Goal: Task Accomplishment & Management: Use online tool/utility

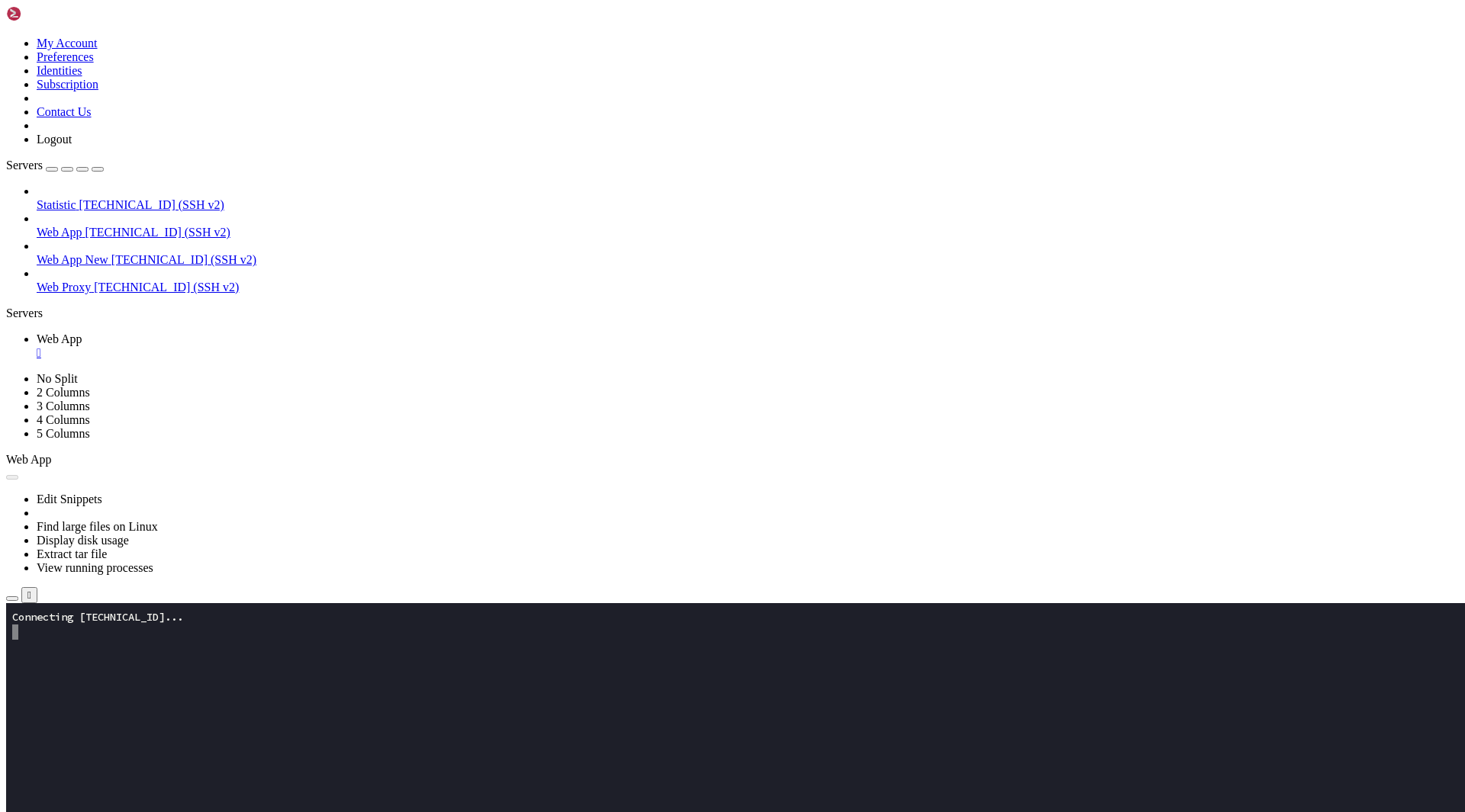
click at [12, 599] on icon "button" at bounding box center [12, 599] width 0 height 0
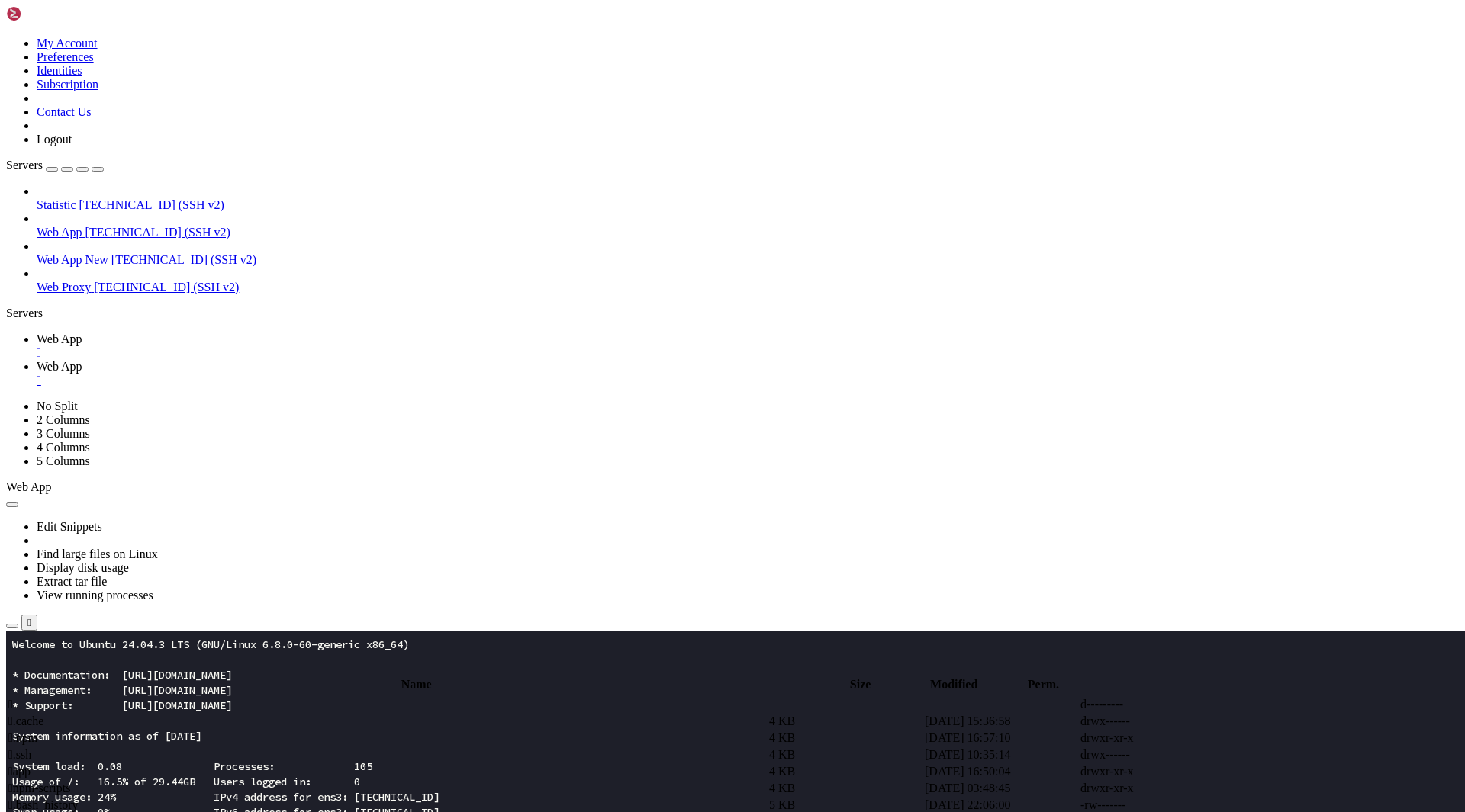
click at [31, 765] on span " app" at bounding box center [20, 771] width 22 height 13
click at [41, 715] on span " assets" at bounding box center [25, 721] width 32 height 13
click at [19, 698] on span " .." at bounding box center [14, 704] width 11 height 13
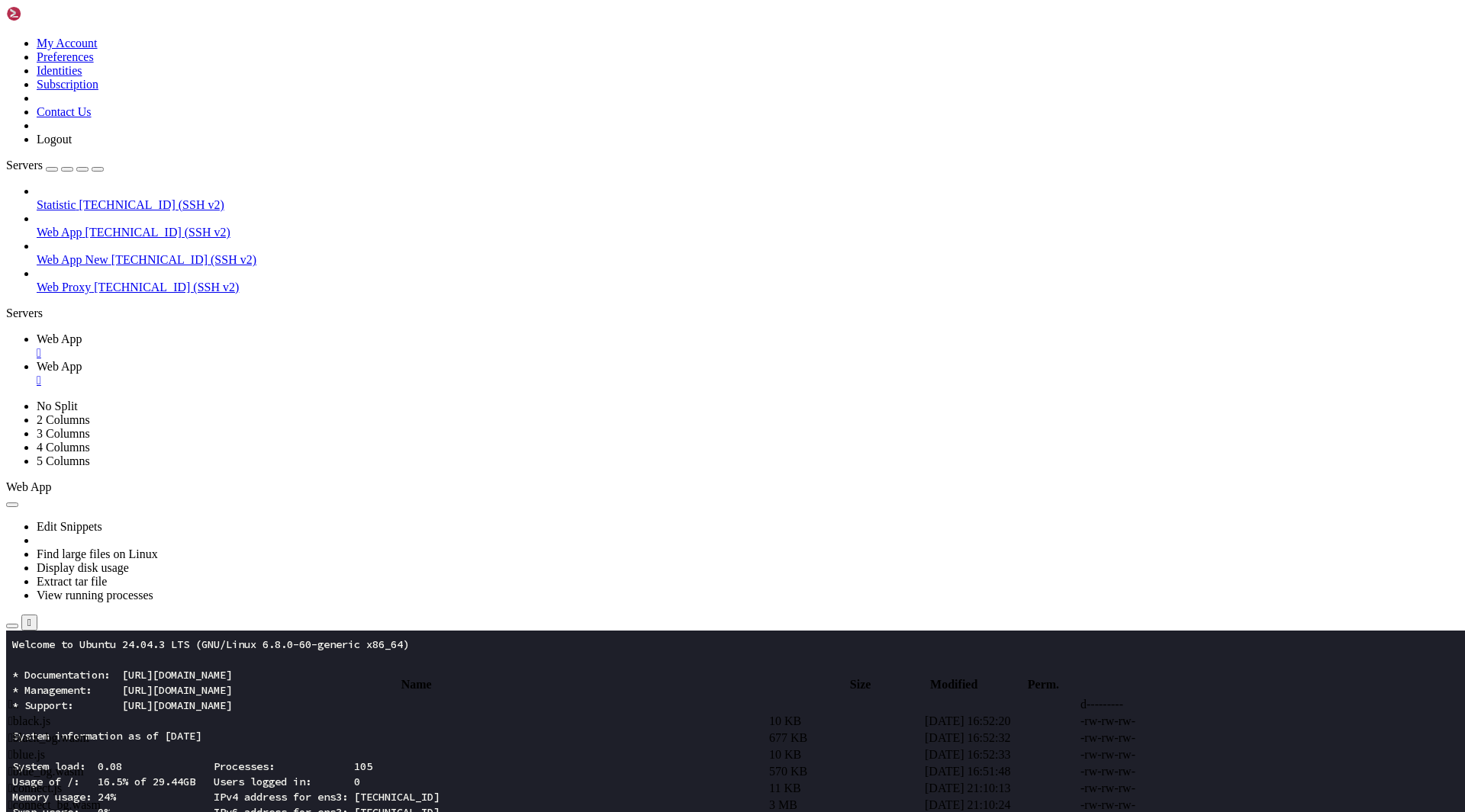
click at [19, 698] on span " .." at bounding box center [14, 704] width 11 height 13
click at [50, 732] on span " updates" at bounding box center [29, 738] width 42 height 13
click at [113, 715] on span " [DOMAIN_NAME]" at bounding box center [61, 721] width 105 height 13
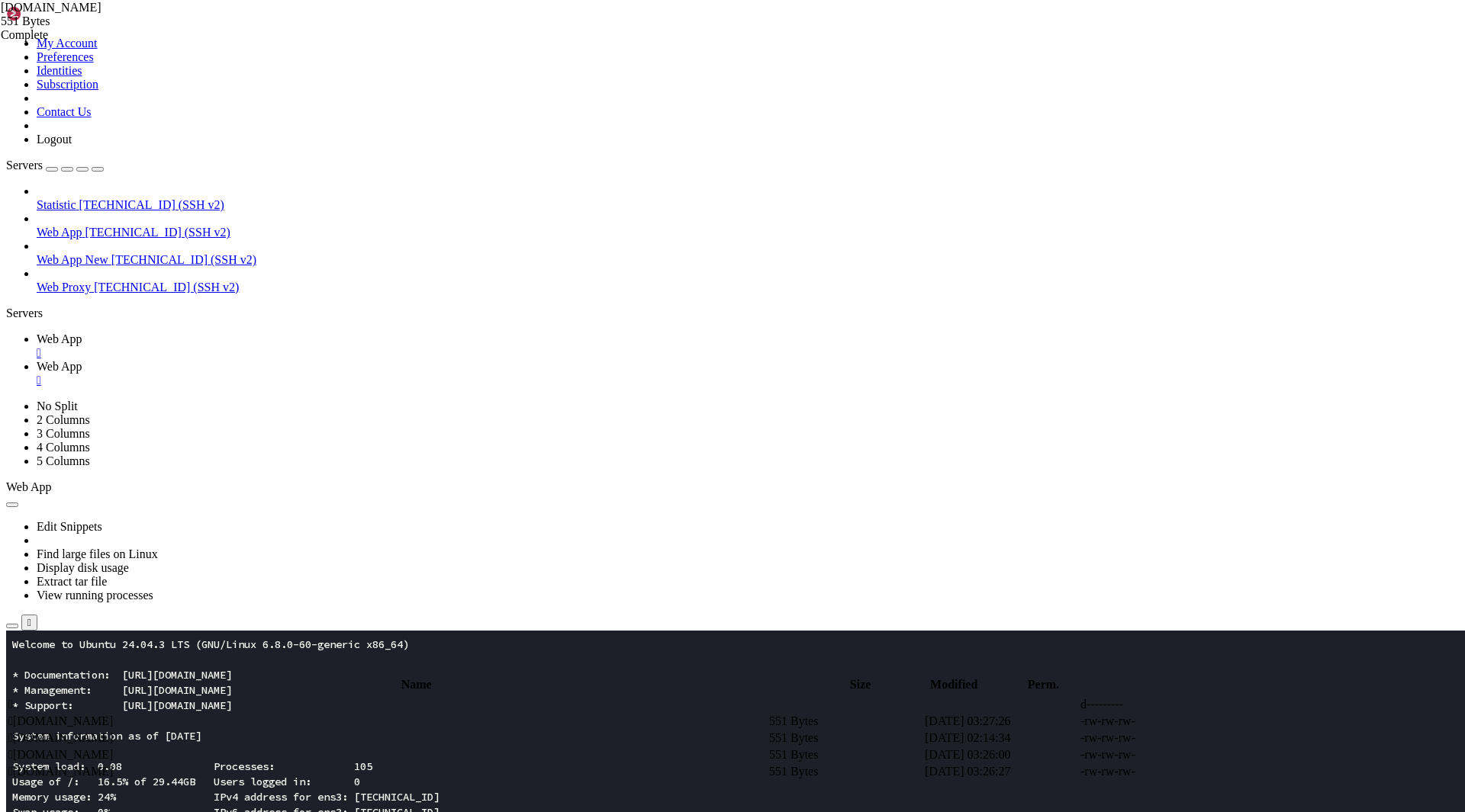
click at [113, 732] on span " [DOMAIN_NAME]" at bounding box center [61, 738] width 105 height 13
click at [113, 765] on span " [DOMAIN_NAME]" at bounding box center [61, 771] width 105 height 13
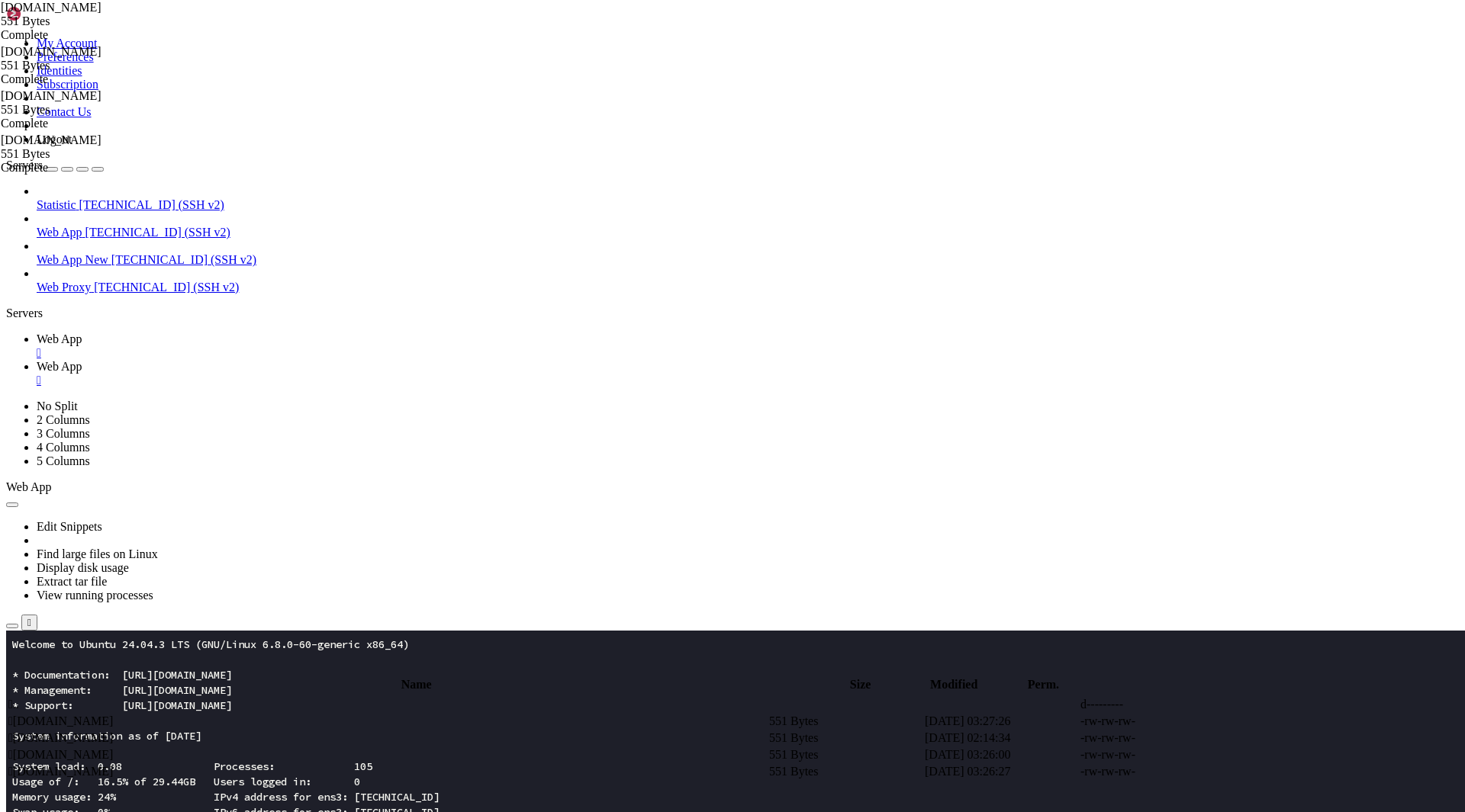
click at [112, 253] on span "[TECHNICAL_ID] (SSH v2)" at bounding box center [184, 259] width 145 height 13
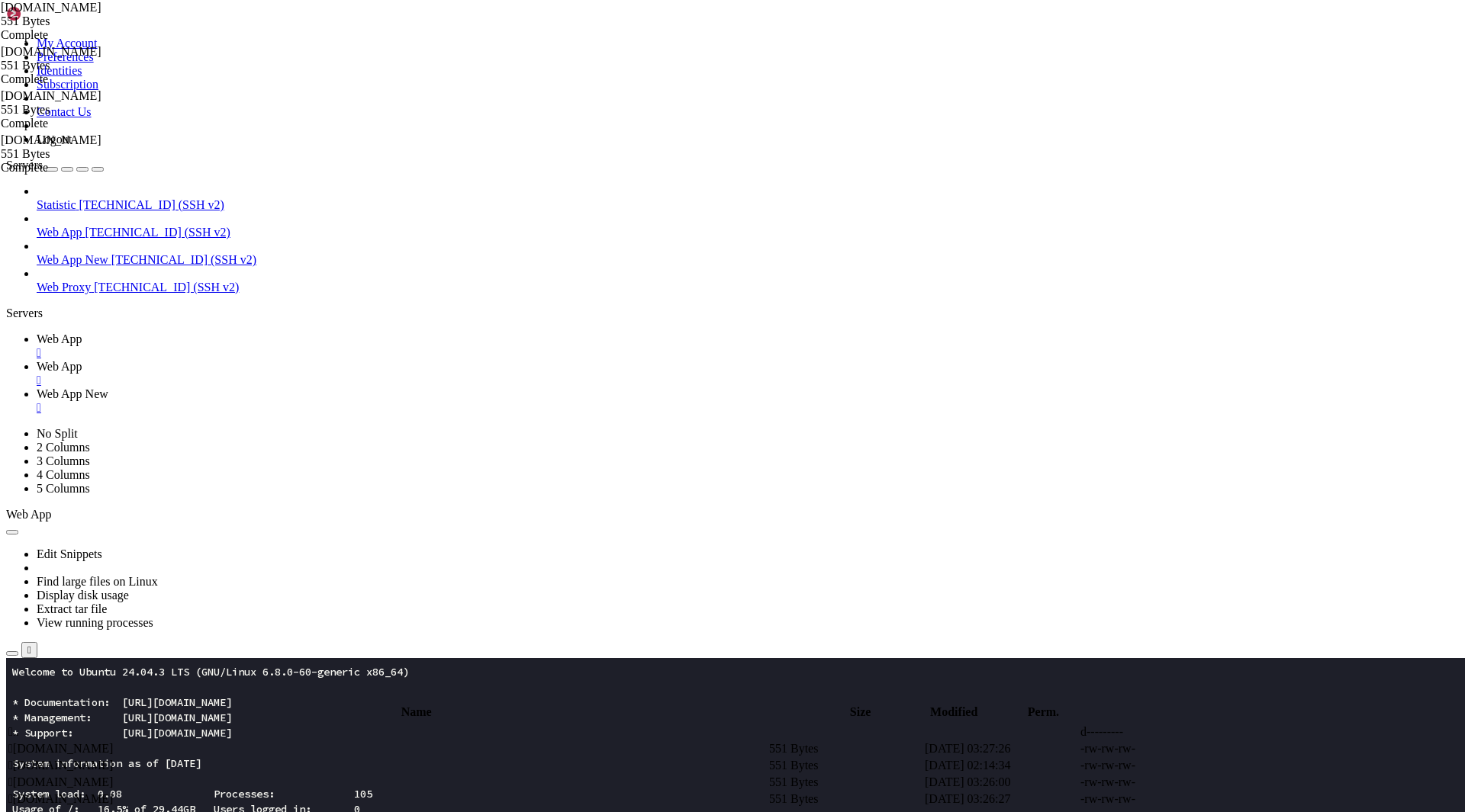
click at [112, 253] on span "[TECHNICAL_ID] (SSH v2)" at bounding box center [184, 259] width 145 height 13
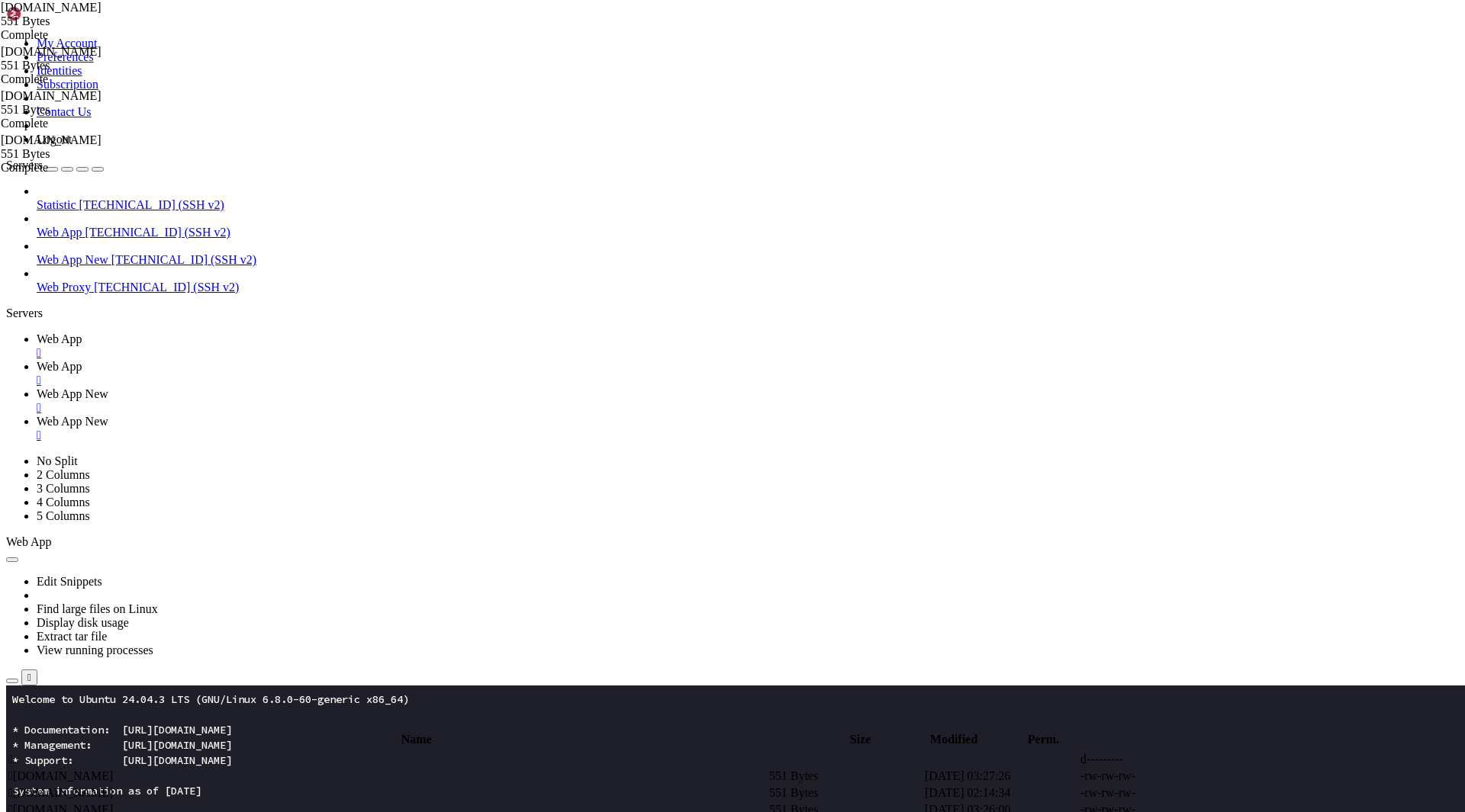
scroll to position [229, 0]
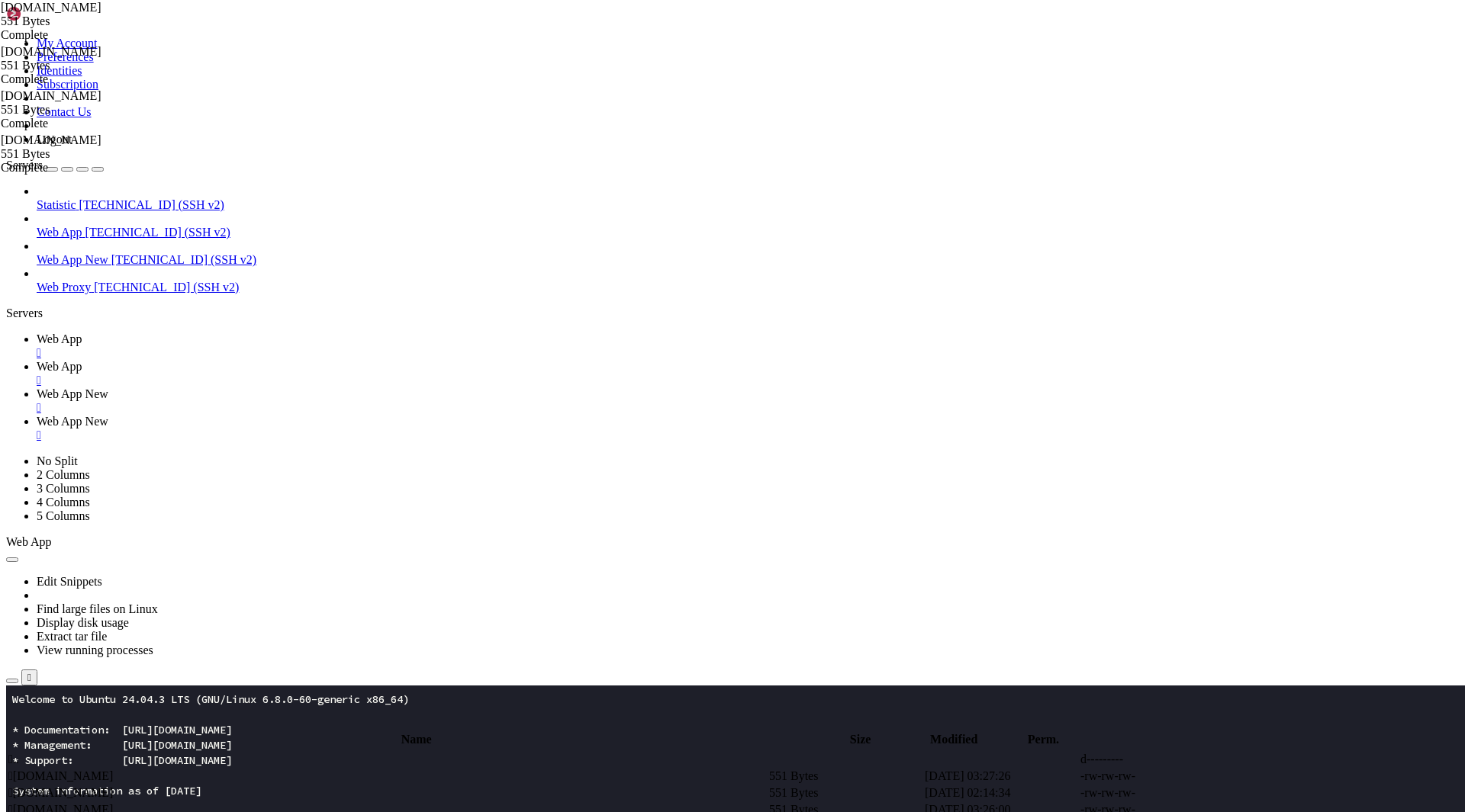
drag, startPoint x: 173, startPoint y: 2525, endPoint x: 12, endPoint y: 2350, distance: 237.8
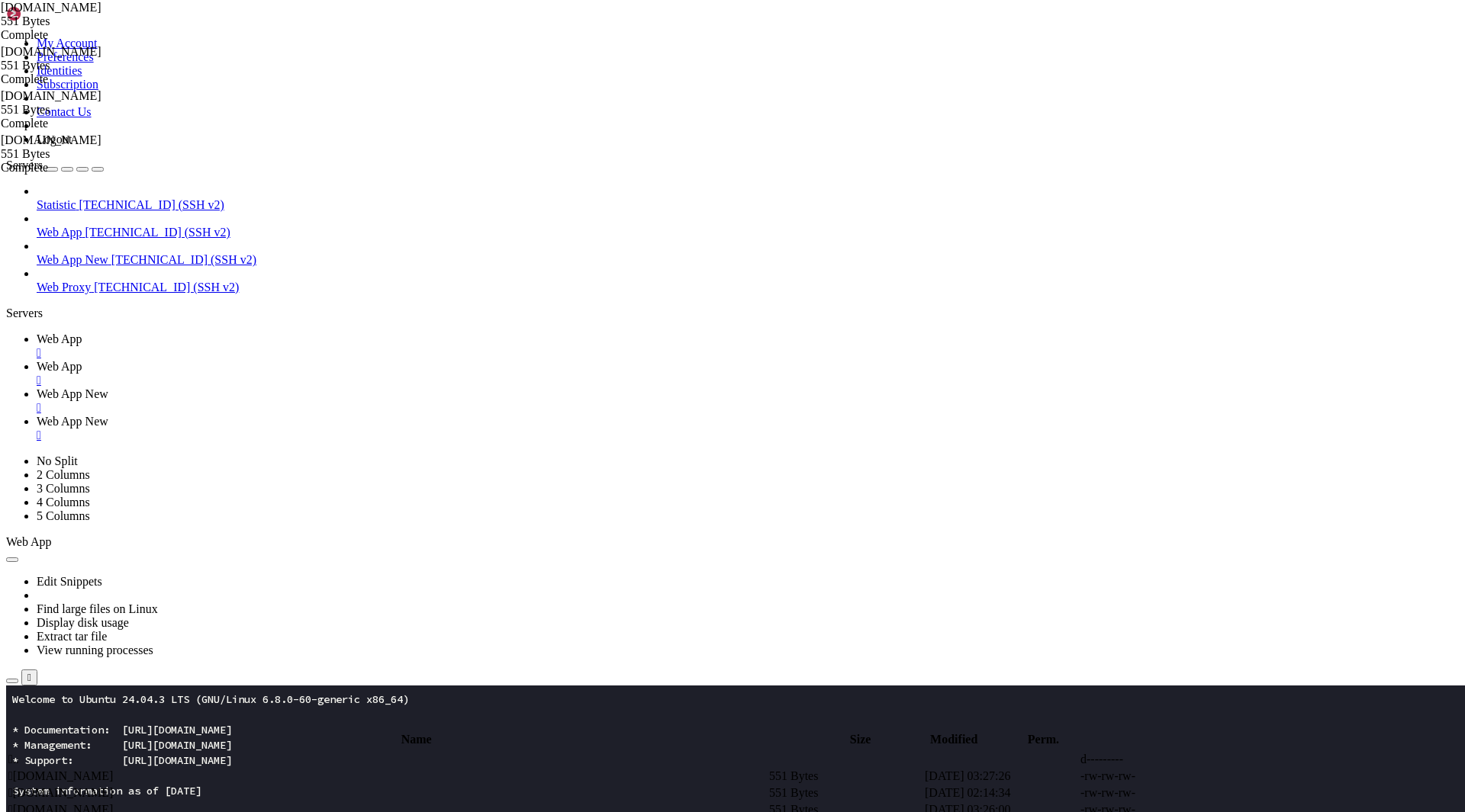
drag, startPoint x: 127, startPoint y: 2526, endPoint x: 14, endPoint y: 2328, distance: 228.0
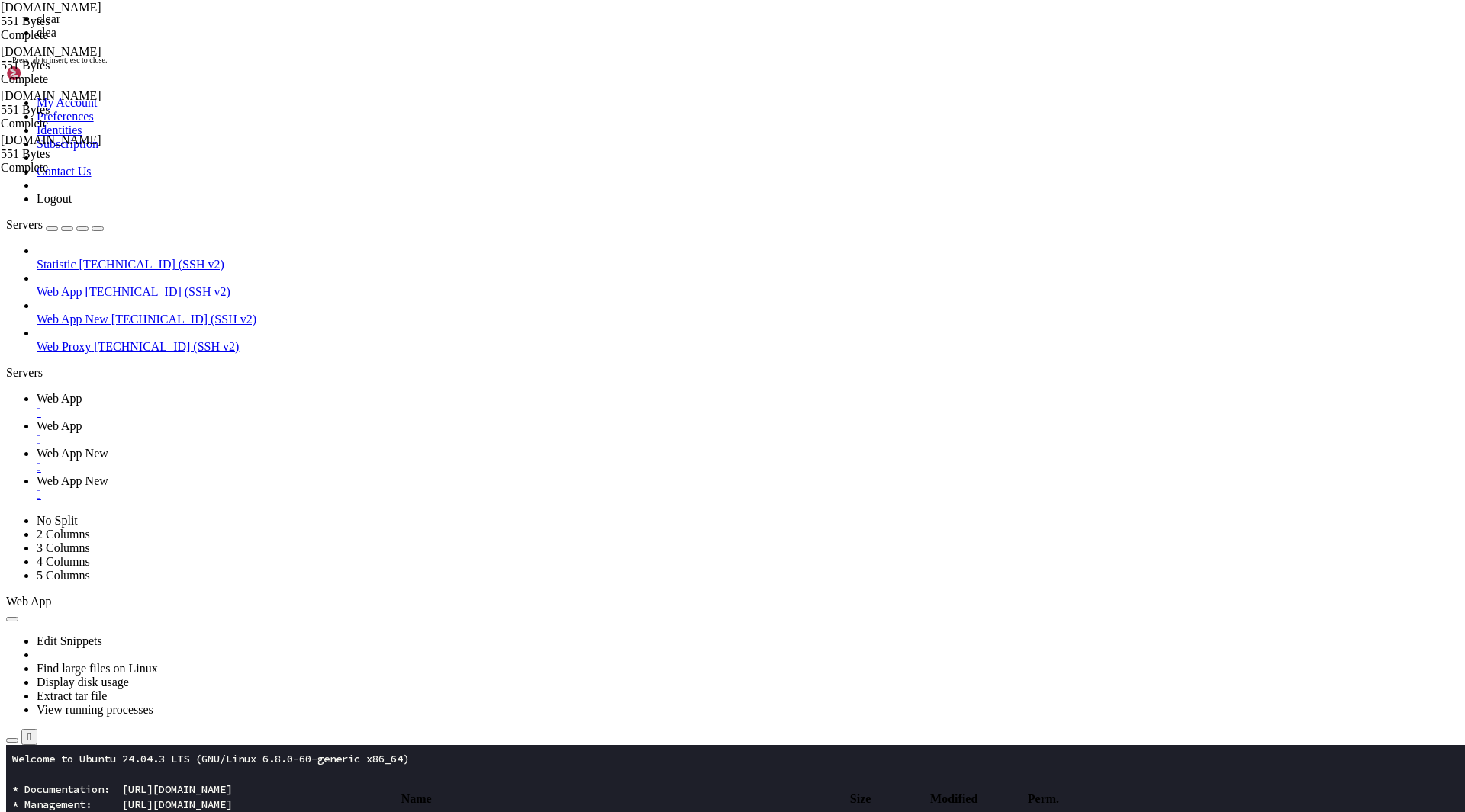
scroll to position [0, 0]
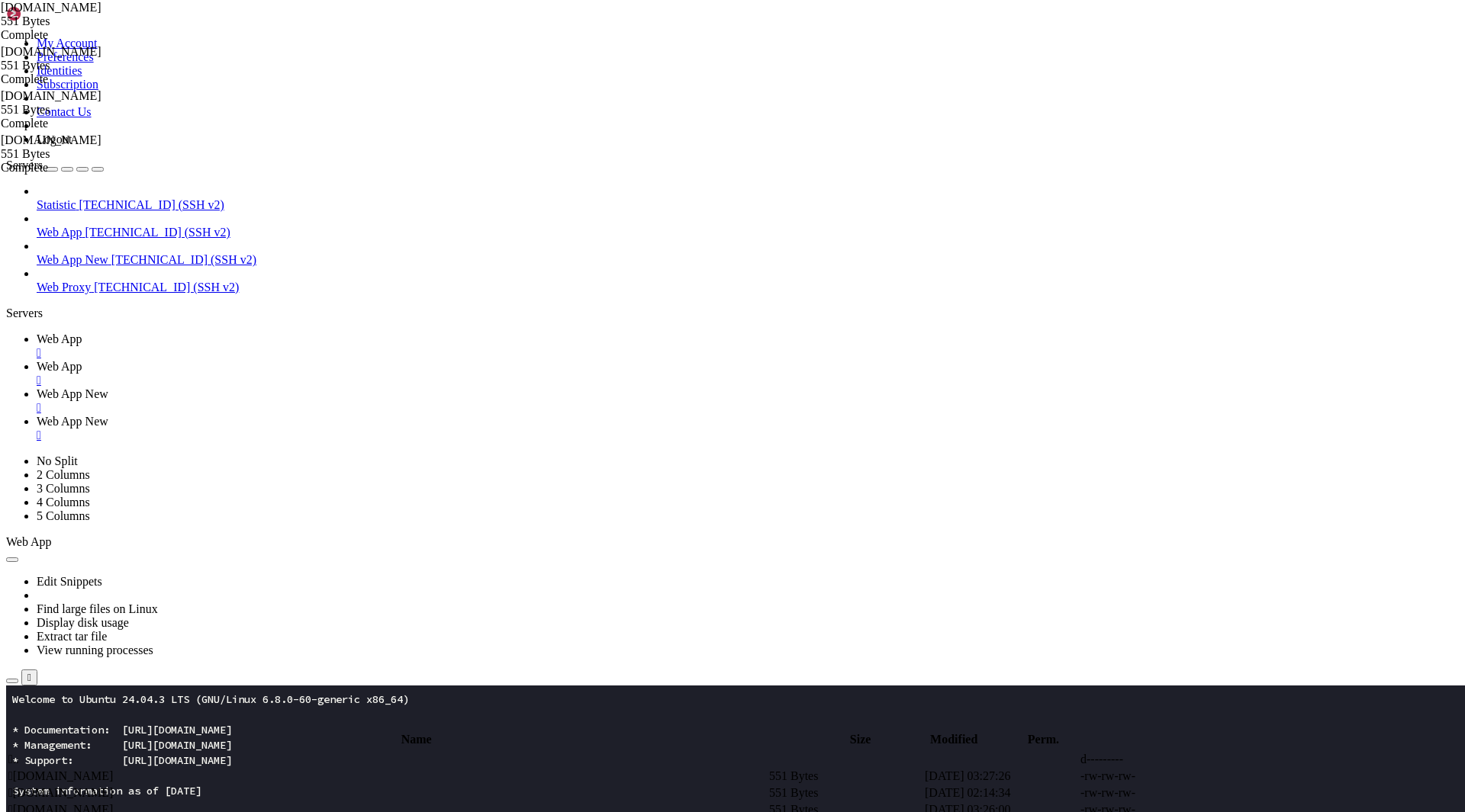
drag, startPoint x: 188, startPoint y: 2104, endPoint x: -25, endPoint y: 1802, distance: 369.6
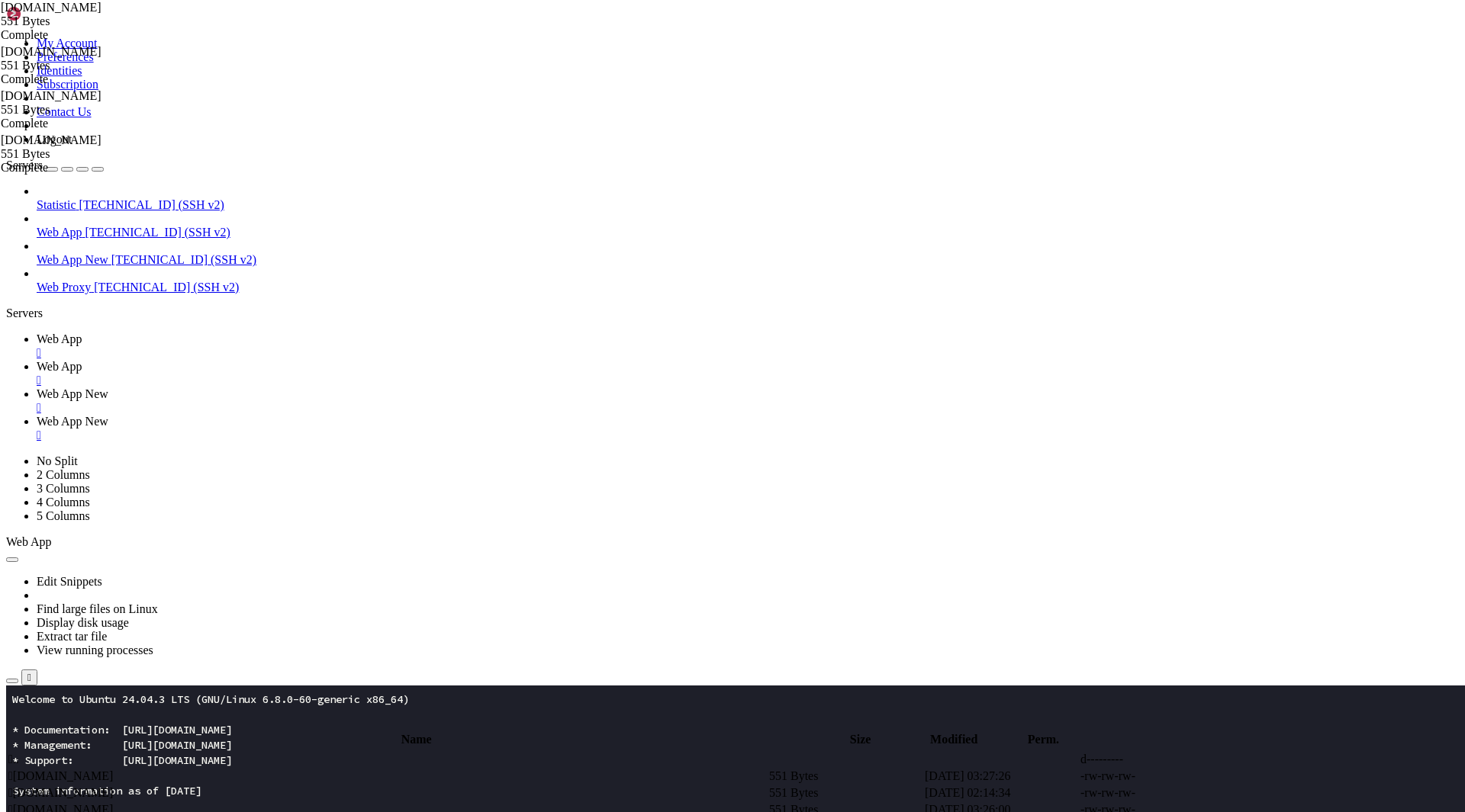
click at [83, 360] on span "Web App" at bounding box center [60, 366] width 46 height 13
click at [19, 753] on span " .." at bounding box center [14, 759] width 11 height 13
type input "/root/app"
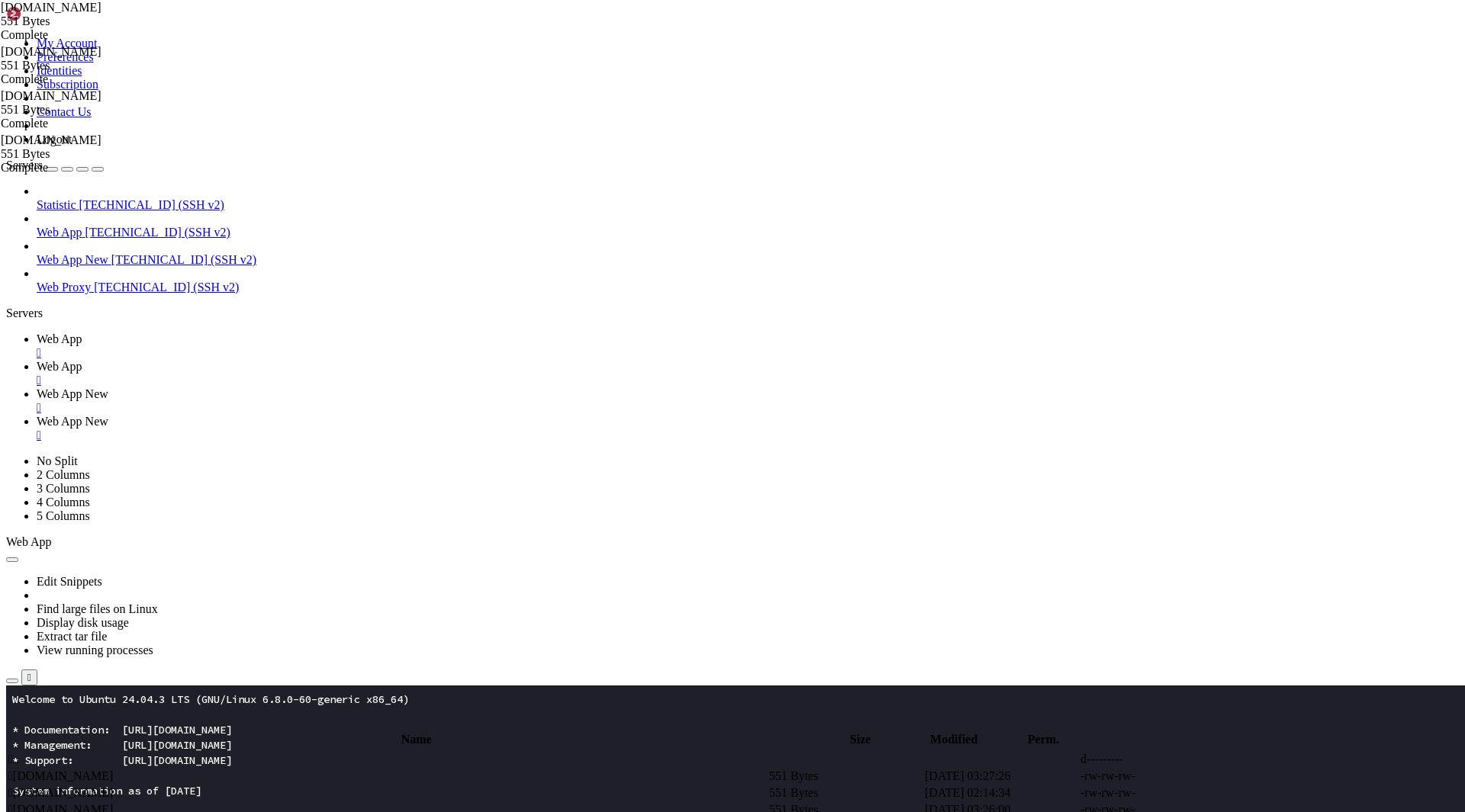
click at [19, 753] on span " .." at bounding box center [14, 759] width 11 height 13
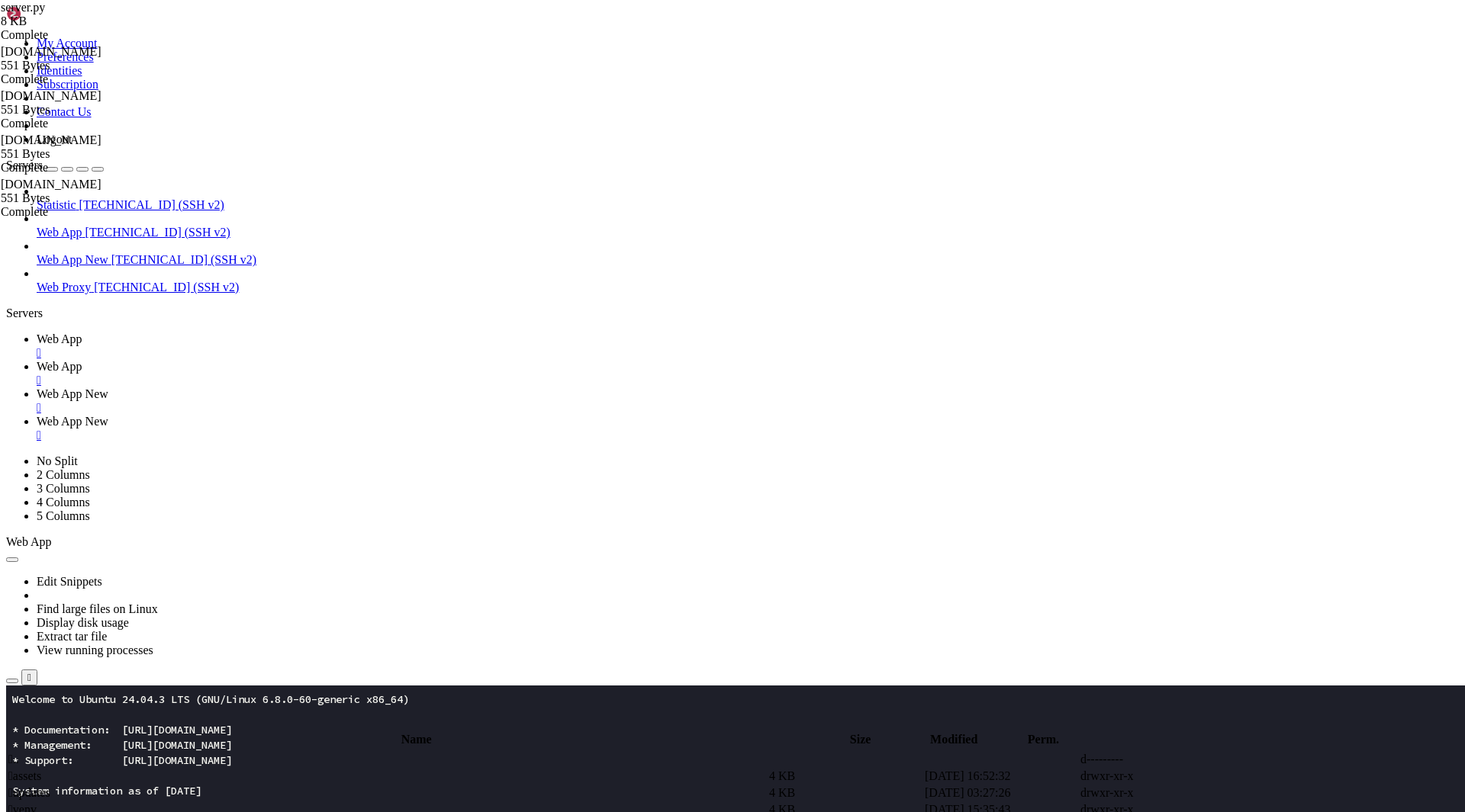
scroll to position [2139, 0]
drag, startPoint x: 348, startPoint y: 704, endPoint x: 226, endPoint y: 513, distance: 226.6
type textarea "@app.get("/open") def open_file():"
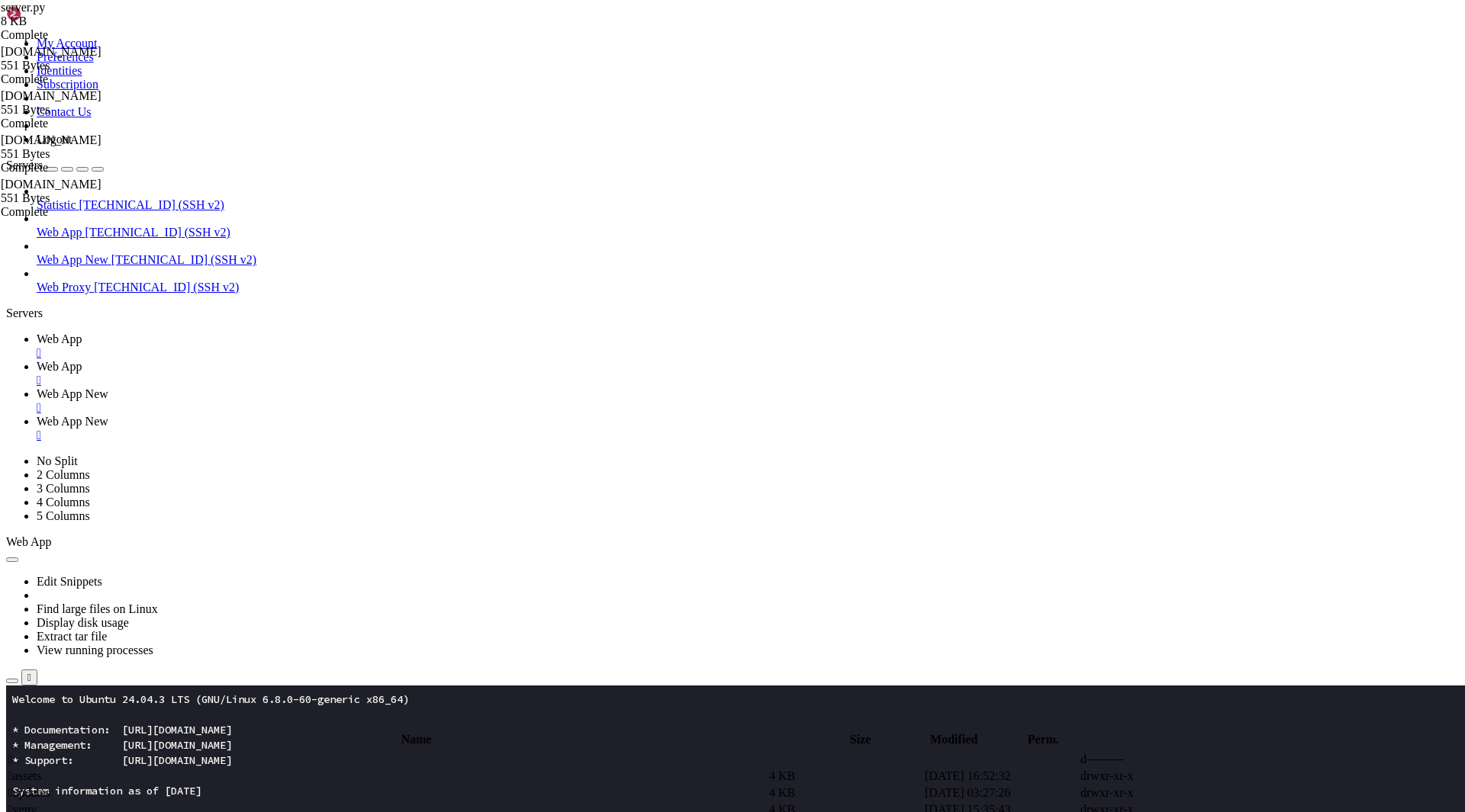
type textarea "serve(app, host=host, port=port)"
